Goal: Check status

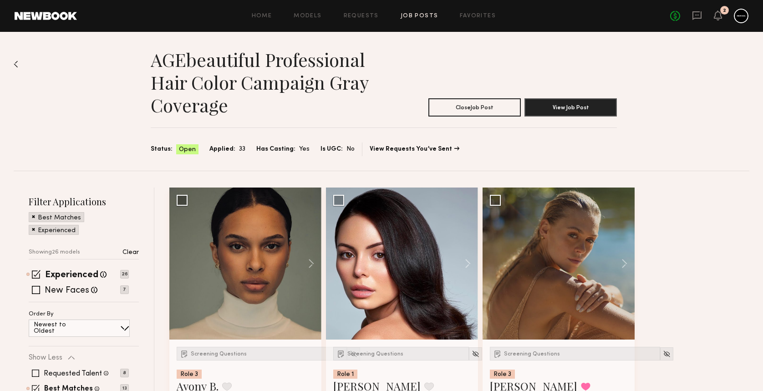
scroll to position [1682, 0]
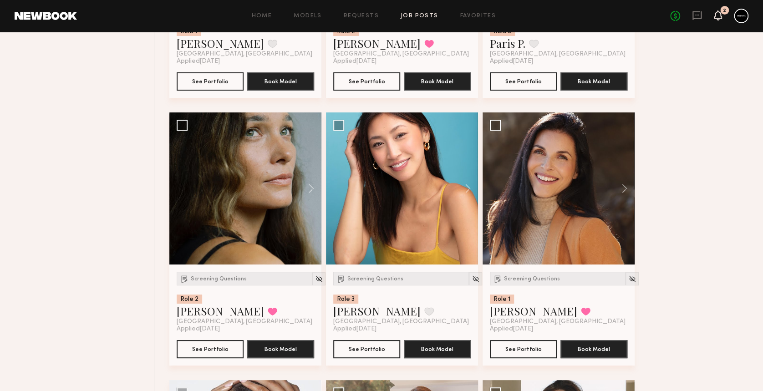
click at [721, 14] on icon at bounding box center [718, 15] width 7 height 6
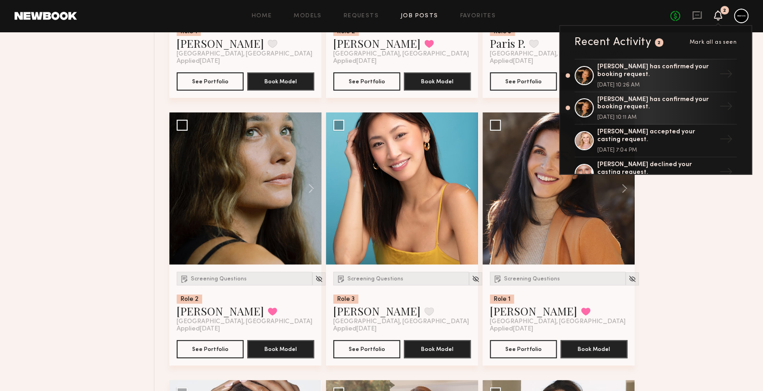
click at [719, 14] on div "2" at bounding box center [718, 15] width 8 height 11
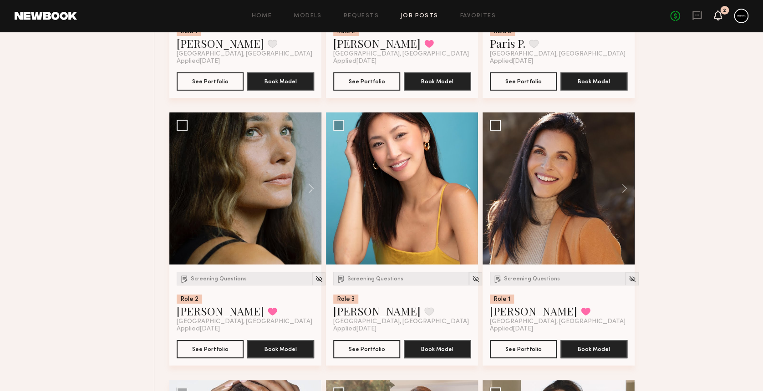
click at [718, 15] on icon at bounding box center [718, 15] width 7 height 6
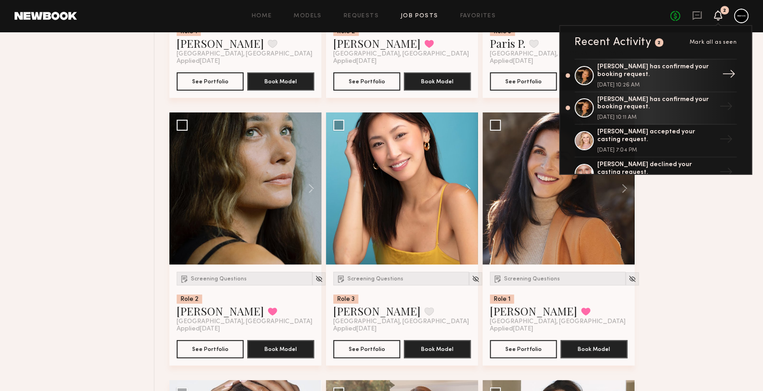
click at [695, 68] on div "[PERSON_NAME] has confirmed your booking request." at bounding box center [657, 70] width 118 height 15
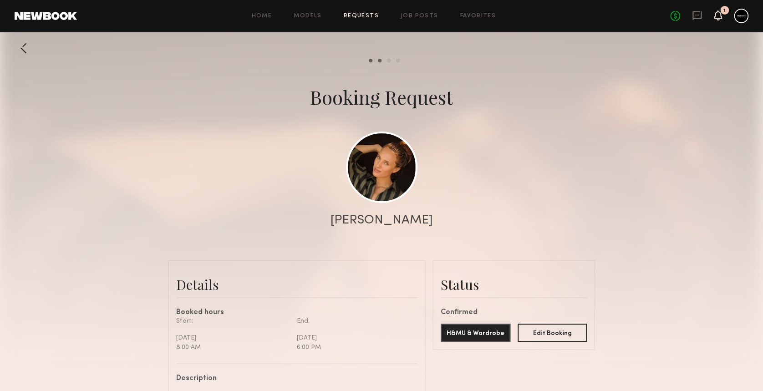
click at [718, 15] on icon at bounding box center [718, 15] width 7 height 6
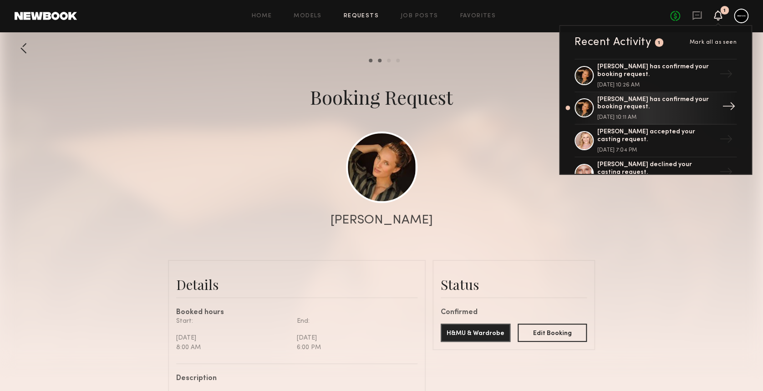
click at [667, 100] on div "[PERSON_NAME] has confirmed your booking request." at bounding box center [657, 103] width 118 height 15
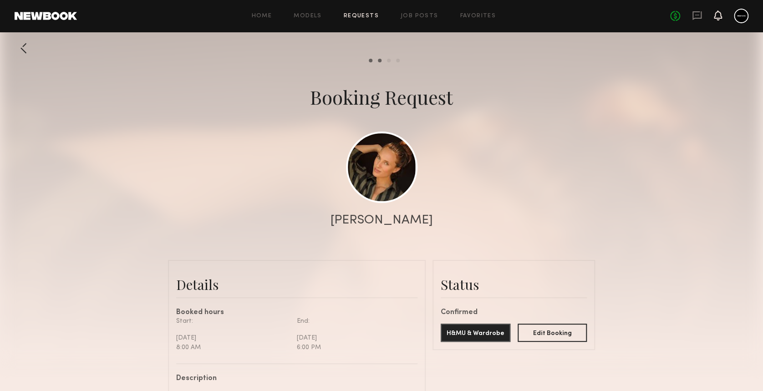
click at [719, 14] on icon at bounding box center [718, 15] width 7 height 6
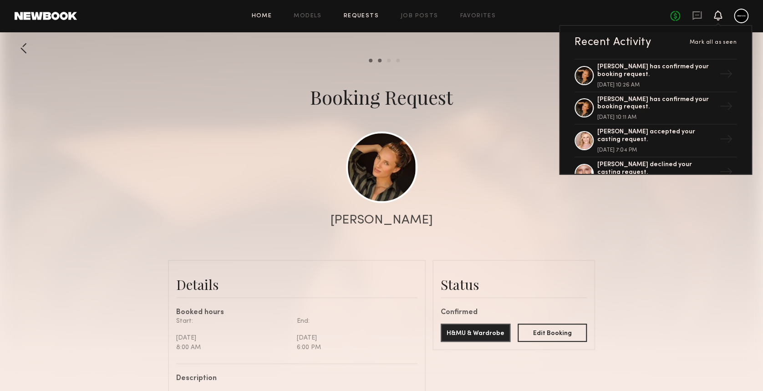
click at [257, 17] on link "Home" at bounding box center [262, 16] width 20 height 6
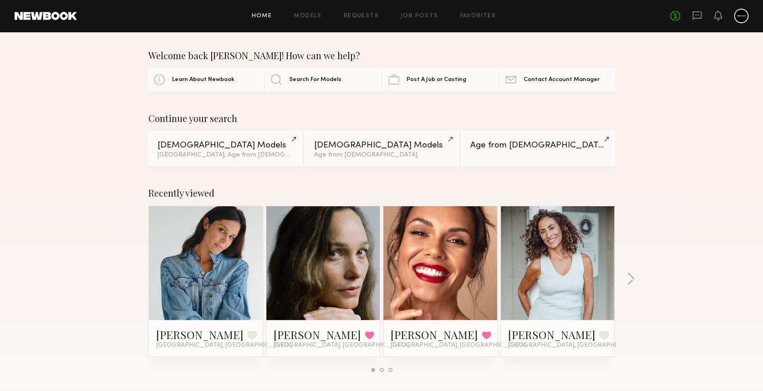
click at [525, 302] on div at bounding box center [558, 263] width 114 height 114
